Goal: Information Seeking & Learning: Check status

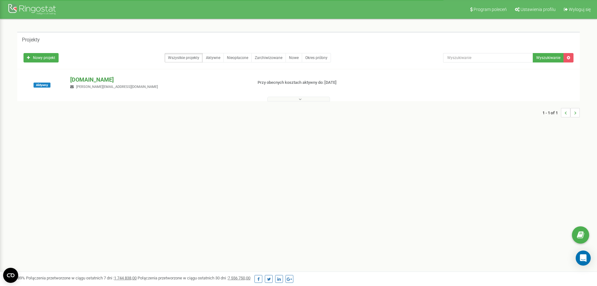
click at [88, 80] on p "[DOMAIN_NAME]" at bounding box center [158, 80] width 177 height 8
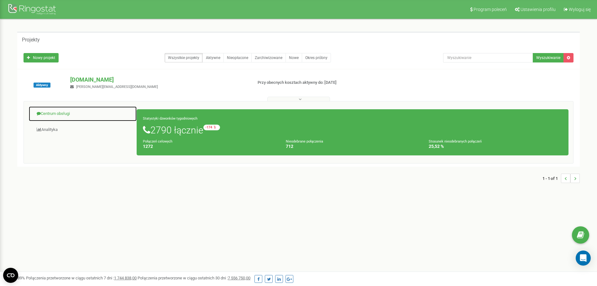
click at [66, 115] on link "Centrum obsługi" at bounding box center [83, 113] width 108 height 15
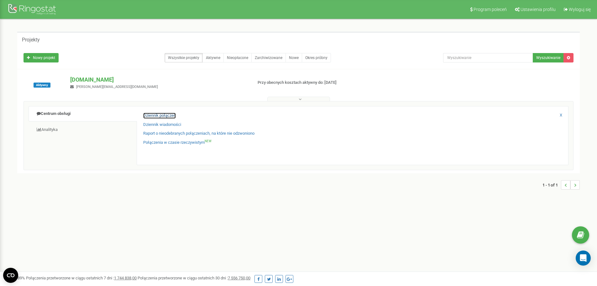
click at [162, 115] on link "Dziennik połączeń" at bounding box center [159, 116] width 33 height 6
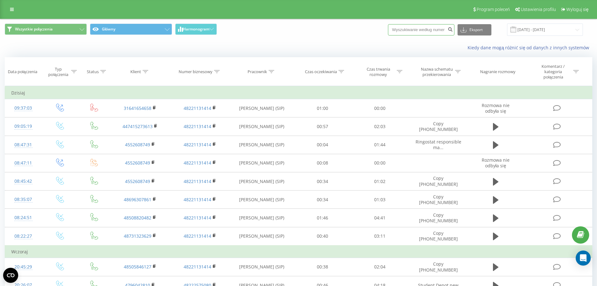
click at [421, 33] on input at bounding box center [421, 29] width 66 height 11
paste input "48532671650"
type input "48532671650"
click at [455, 26] on button "submit" at bounding box center [450, 29] width 8 height 11
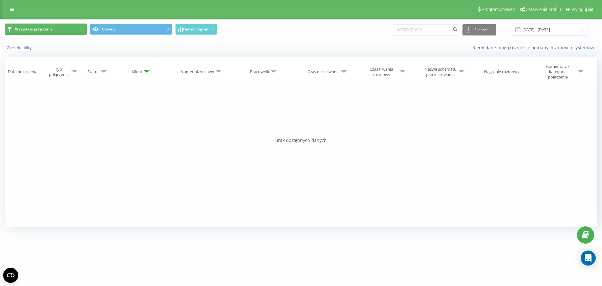
click at [80, 25] on button "Wszystkie połączenia" at bounding box center [46, 29] width 82 height 11
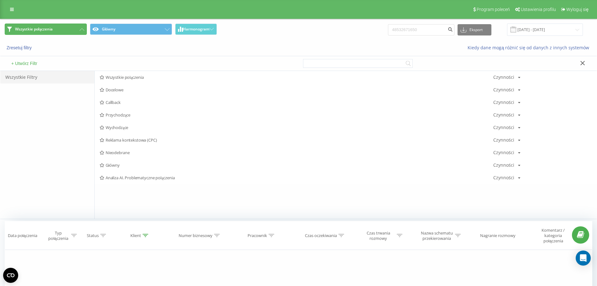
click at [81, 28] on button "Wszystkie połączenia" at bounding box center [46, 29] width 82 height 11
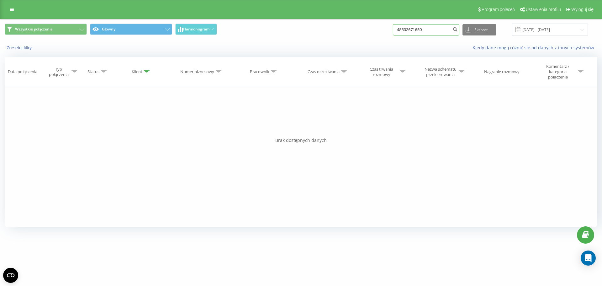
drag, startPoint x: 449, startPoint y: 29, endPoint x: 345, endPoint y: 23, distance: 104.3
click at [345, 23] on div "Wszystkie połączenia Główny Harmonogram 48532671650 Eksport .csv .xls .xlsx 20.…" at bounding box center [300, 29] width 601 height 21
click at [409, 29] on input "48532671650" at bounding box center [426, 29] width 66 height 11
click at [407, 27] on input "48532671650" at bounding box center [426, 29] width 66 height 11
type input "532671650"
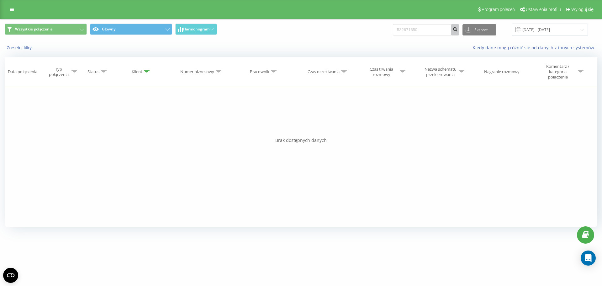
click at [458, 30] on icon "submit" at bounding box center [454, 29] width 5 height 4
drag, startPoint x: 433, startPoint y: 31, endPoint x: 428, endPoint y: 31, distance: 5.0
click at [428, 31] on input "532671650" at bounding box center [426, 29] width 66 height 11
drag, startPoint x: 340, startPoint y: 29, endPoint x: 394, endPoint y: 24, distance: 55.1
click at [339, 28] on div "Wszystkie połączenia Główny Harmonogram 532671650 Eksport .csv .xls .xlsx 20.05…" at bounding box center [301, 30] width 592 height 12
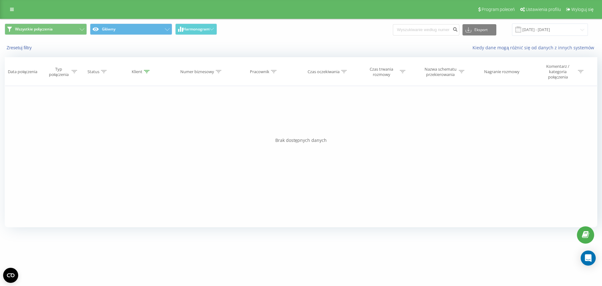
click at [368, 35] on div "Wszystkie połączenia Główny Harmonogram Eksport .csv .xls .xlsx 20.05.2025 - 20…" at bounding box center [301, 30] width 592 height 12
click at [434, 29] on input at bounding box center [426, 29] width 66 height 11
paste input "48532671650"
type input "48532671650"
click at [457, 28] on button "submit" at bounding box center [455, 29] width 8 height 11
